Goal: Book appointment/travel/reservation

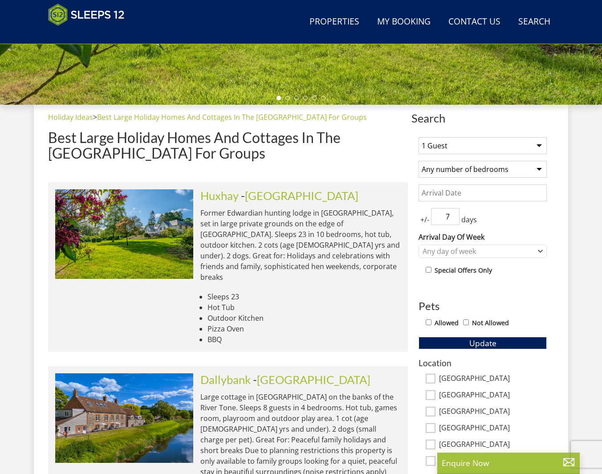
scroll to position [278, 0]
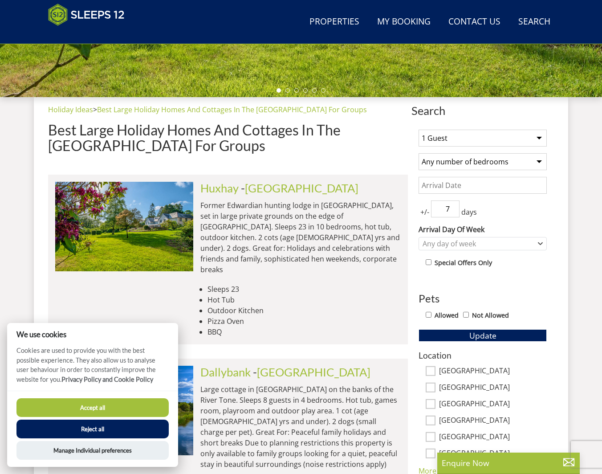
click at [479, 150] on div "1 Guest 2 Guests 3 Guests 4 Guests 5 Guests 6 Guests 7 Guests 8 Guests 9 Guests…" at bounding box center [482, 365] width 142 height 486
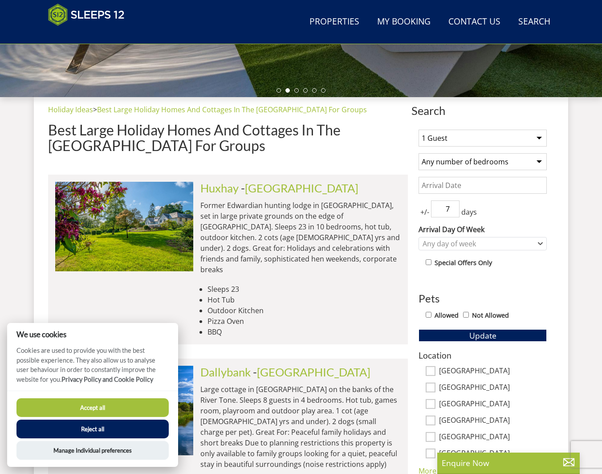
select select "14"
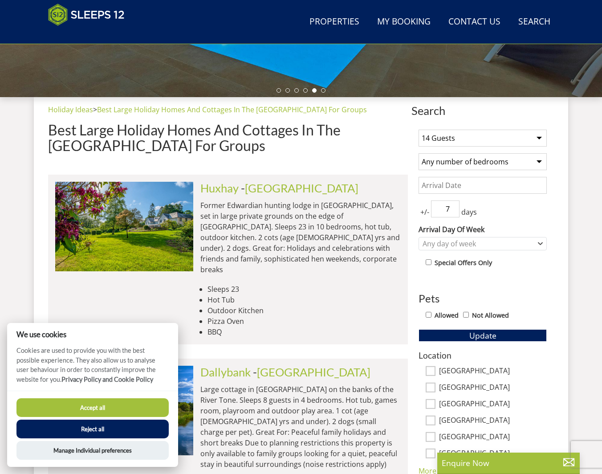
select select "8"
click at [514, 331] on button "Update" at bounding box center [482, 335] width 128 height 12
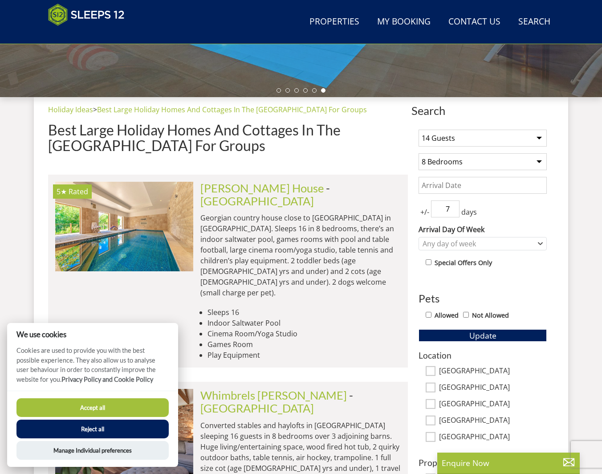
click at [503, 186] on input "Date" at bounding box center [482, 185] width 128 height 17
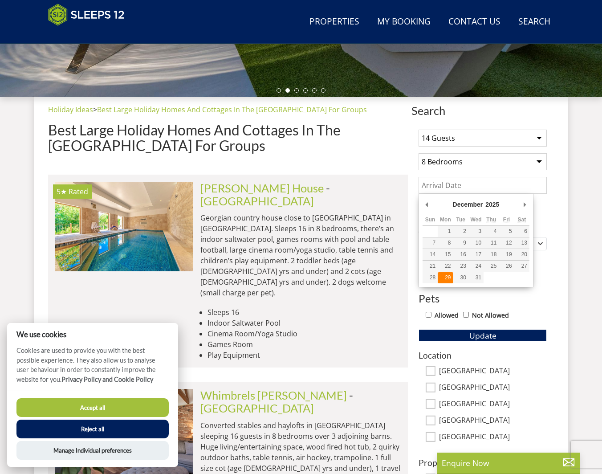
type input "[DATE]"
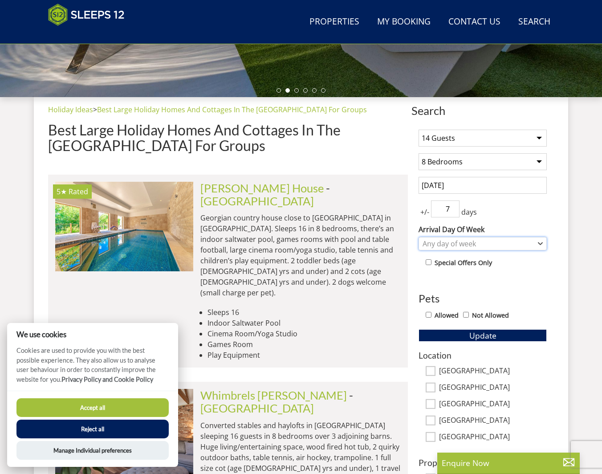
click at [462, 248] on div "Any day of week" at bounding box center [477, 244] width 115 height 10
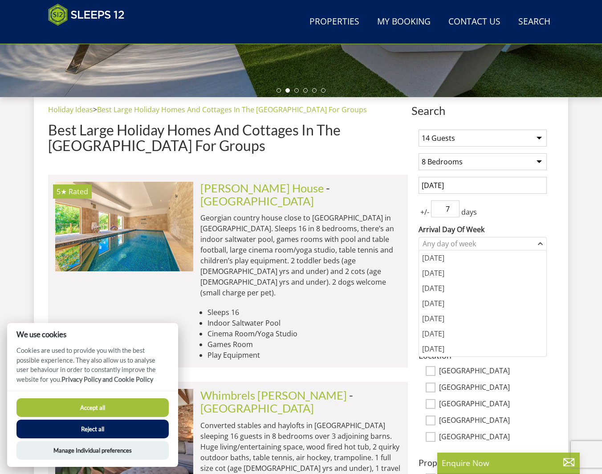
click at [448, 203] on input "7" at bounding box center [445, 208] width 28 height 17
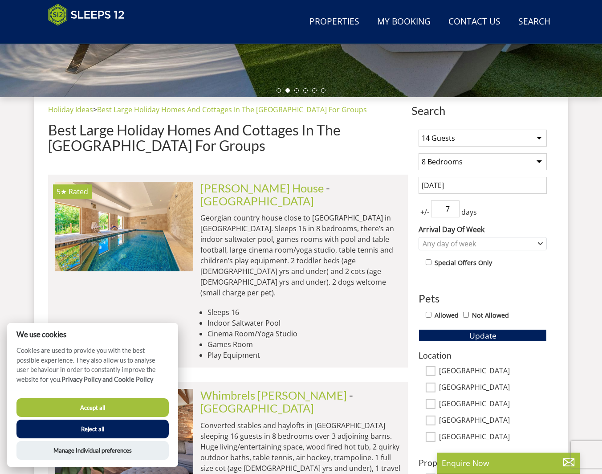
click at [448, 211] on input "7" at bounding box center [445, 208] width 28 height 17
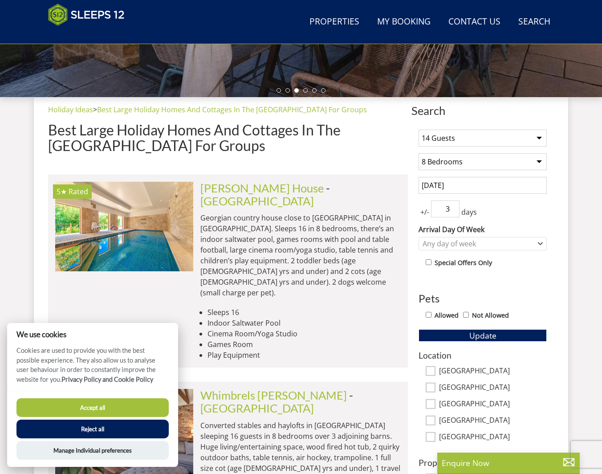
type input "3"
click at [517, 214] on div "+/- 3 days" at bounding box center [482, 208] width 128 height 17
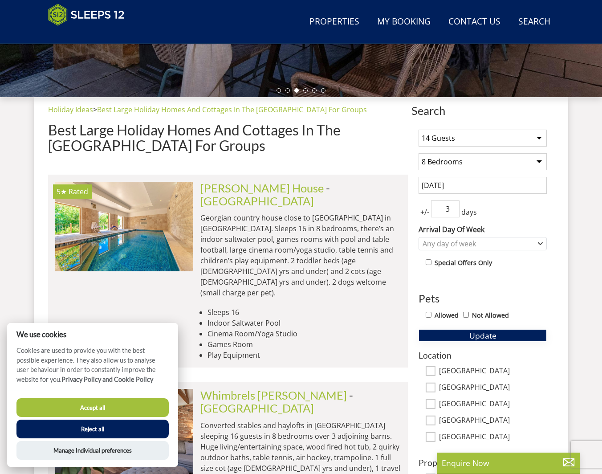
click at [510, 334] on button "Update" at bounding box center [482, 335] width 128 height 12
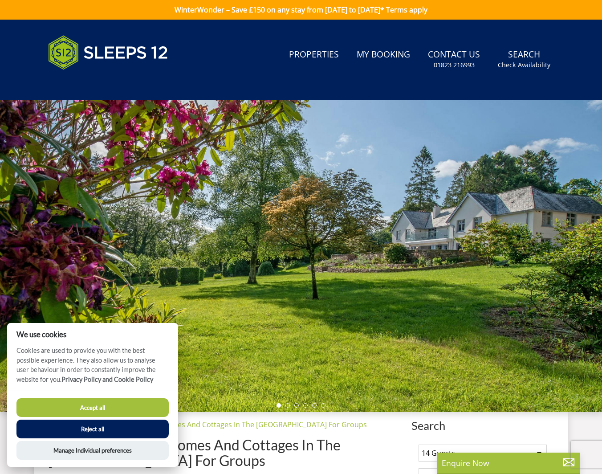
scroll to position [0, 0]
